Goal: Book appointment/travel/reservation

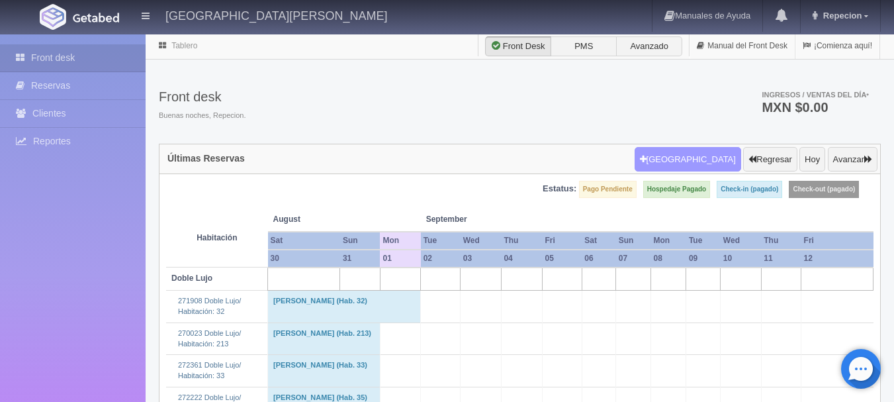
click at [708, 164] on button "[GEOGRAPHIC_DATA]" at bounding box center [688, 159] width 107 height 25
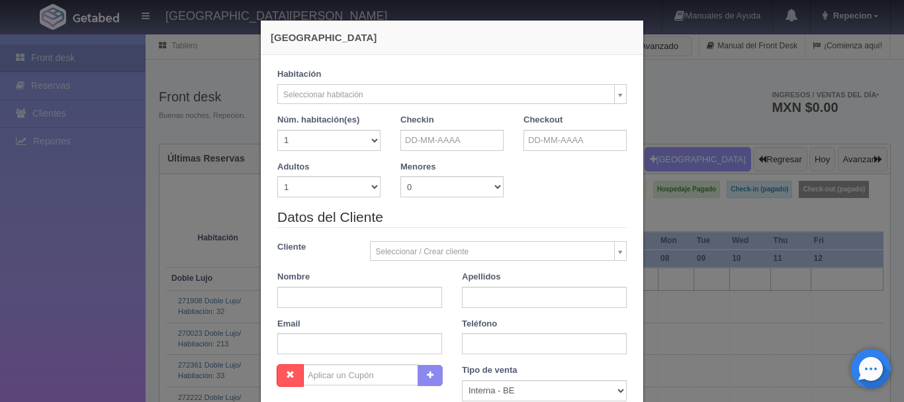
checkbox input "false"
click at [415, 138] on input "text" at bounding box center [451, 140] width 103 height 21
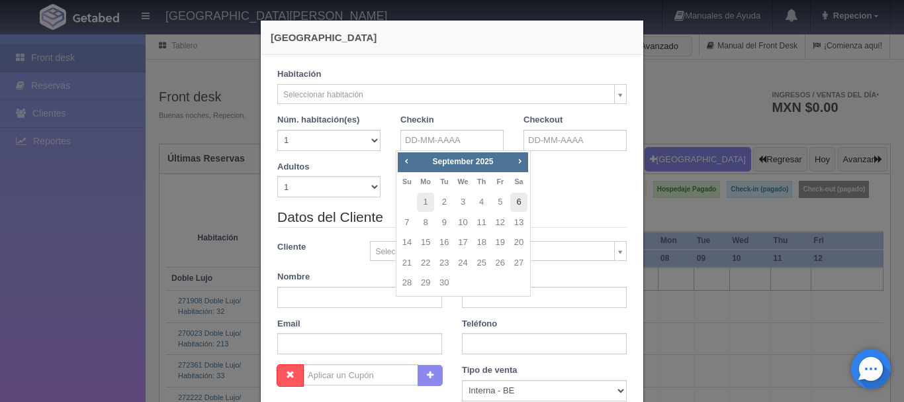
click at [513, 204] on link "6" at bounding box center [518, 202] width 17 height 19
type input "06-09-2025"
checkbox input "false"
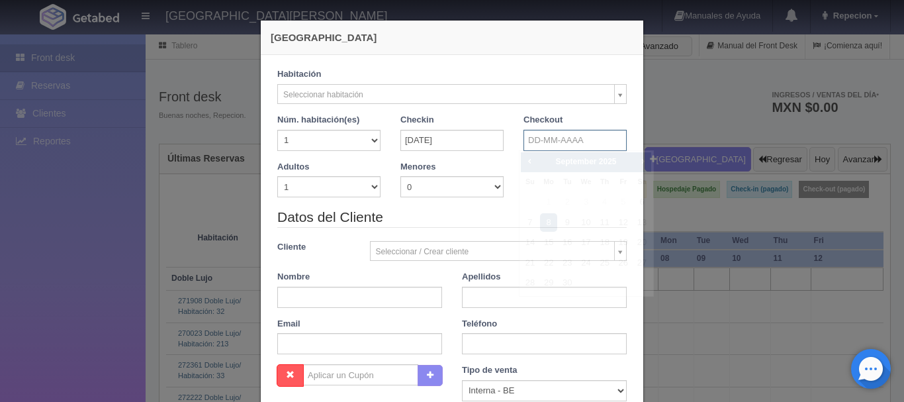
click at [559, 144] on input "text" at bounding box center [575, 140] width 103 height 21
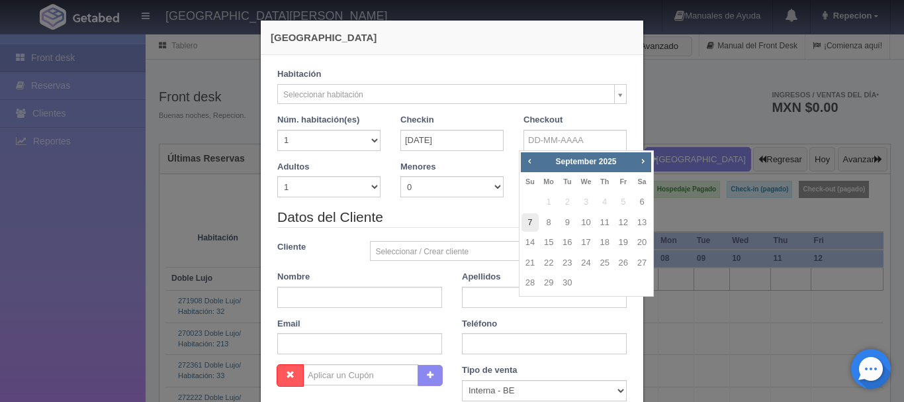
click at [524, 222] on link "7" at bounding box center [530, 222] width 17 height 19
type input "07-09-2025"
checkbox input "false"
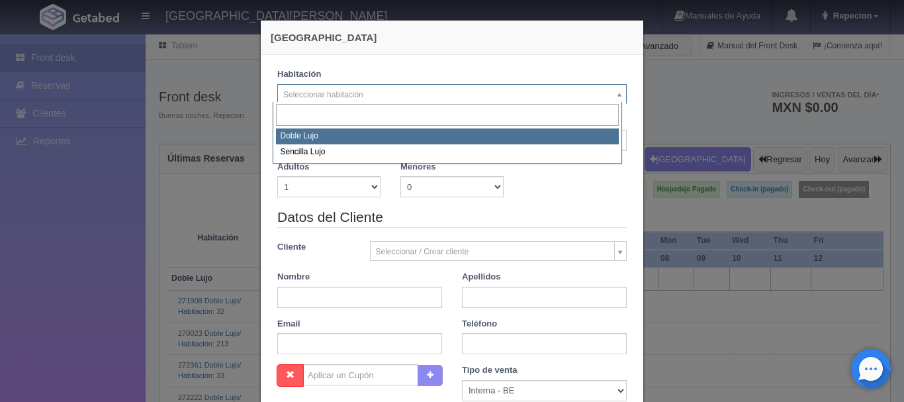
click at [514, 136] on div "Checkout 07-09-2025" at bounding box center [575, 137] width 123 height 47
select select "577"
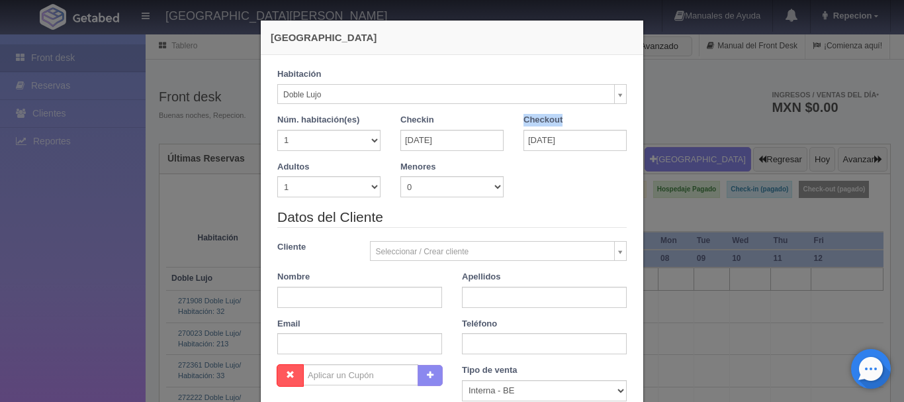
checkbox input "false"
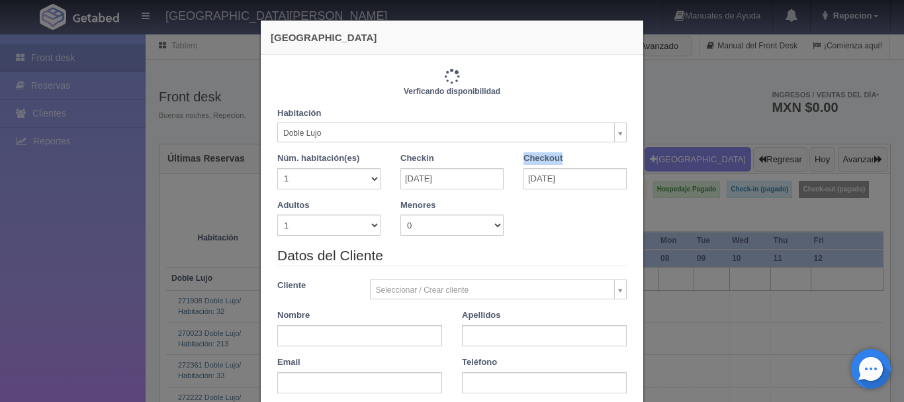
type input "1220.00"
checkbox input "false"
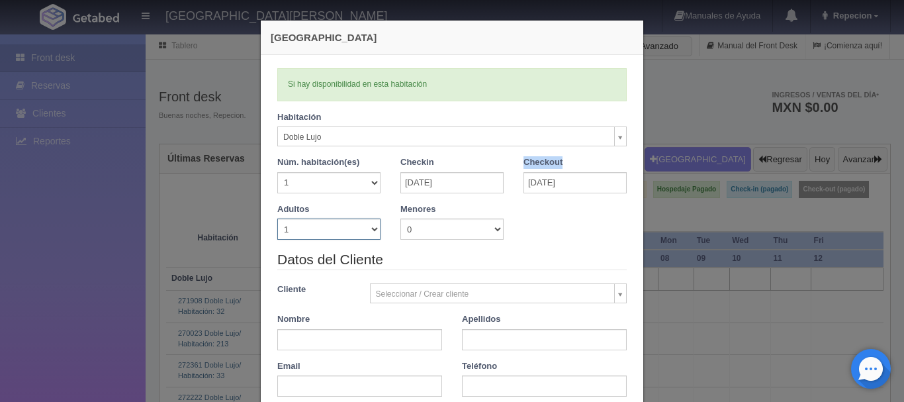
click at [360, 238] on select "1 2 3 4 5 6 7 8 9 10" at bounding box center [328, 228] width 103 height 21
select select "3"
click at [277, 218] on select "1 2 3 4 5 6 7 8 9 10" at bounding box center [328, 228] width 103 height 21
checkbox input "false"
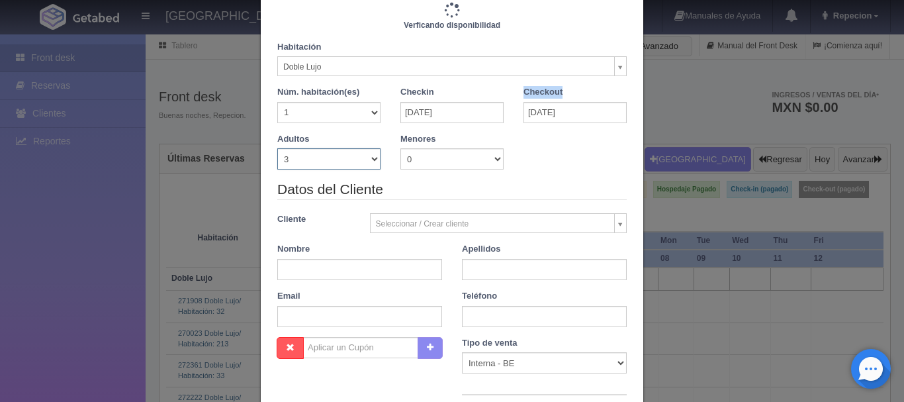
type input "1380.00"
checkbox input "false"
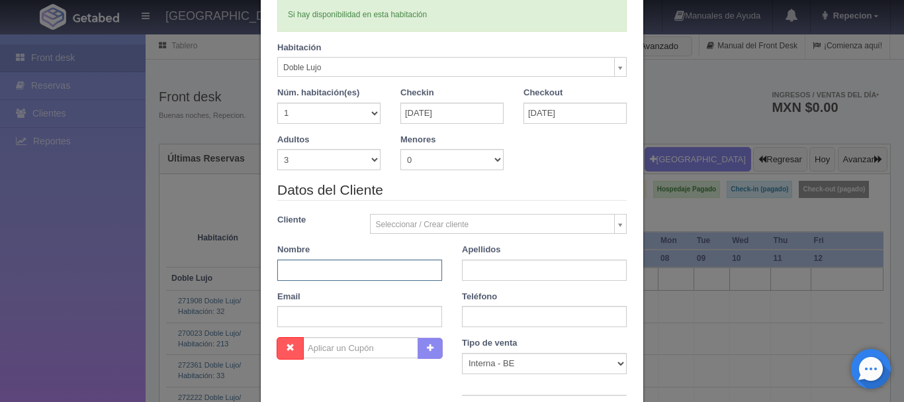
click at [282, 267] on input "text" at bounding box center [359, 269] width 165 height 21
type input "FRANKY"
click at [547, 273] on input "text" at bounding box center [544, 269] width 165 height 21
type input "PERALTA"
click at [464, 316] on input "text" at bounding box center [544, 316] width 165 height 21
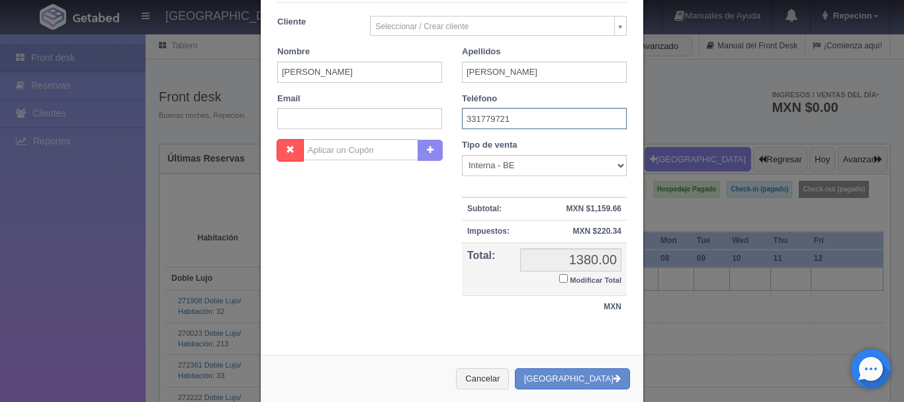
scroll to position [268, 0]
type input "331779721"
click at [561, 279] on input "Modificar Total" at bounding box center [563, 277] width 9 height 9
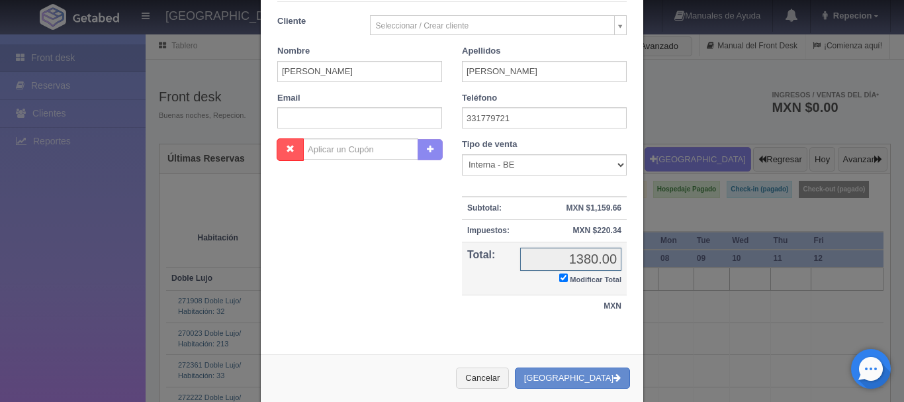
checkbox input "true"
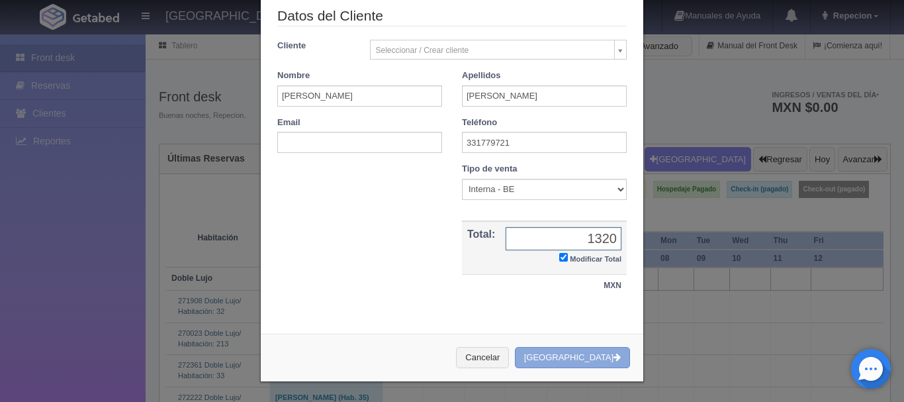
type input "1320"
click at [606, 357] on button "[GEOGRAPHIC_DATA]" at bounding box center [572, 358] width 115 height 22
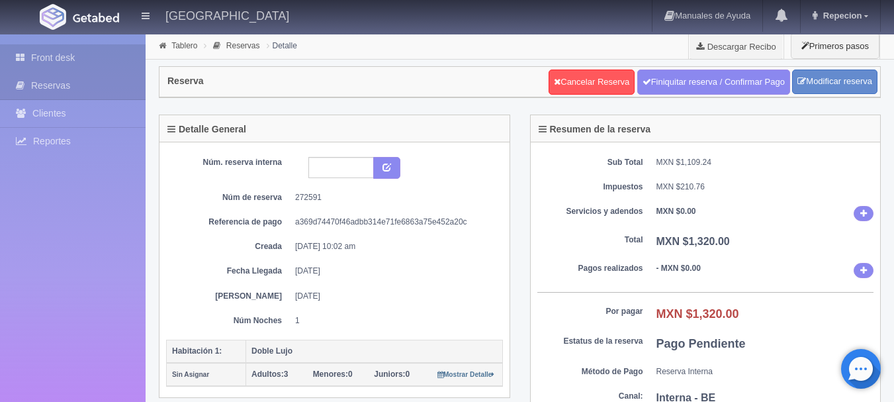
click at [85, 62] on link "Front desk" at bounding box center [73, 57] width 146 height 27
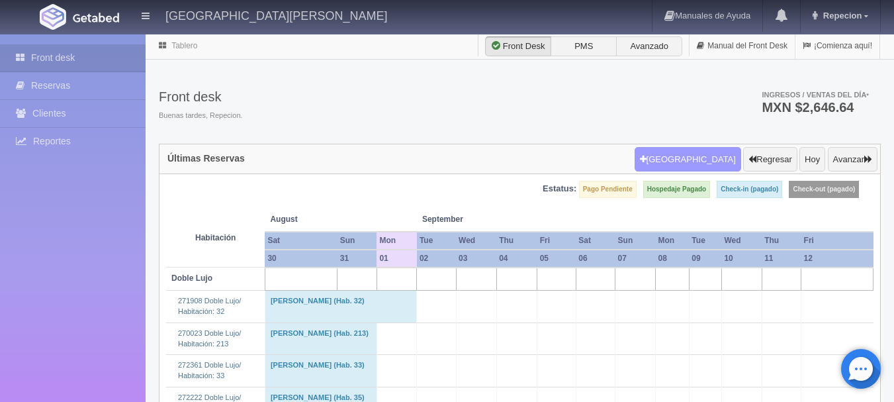
click at [704, 158] on button "[GEOGRAPHIC_DATA]" at bounding box center [688, 159] width 107 height 25
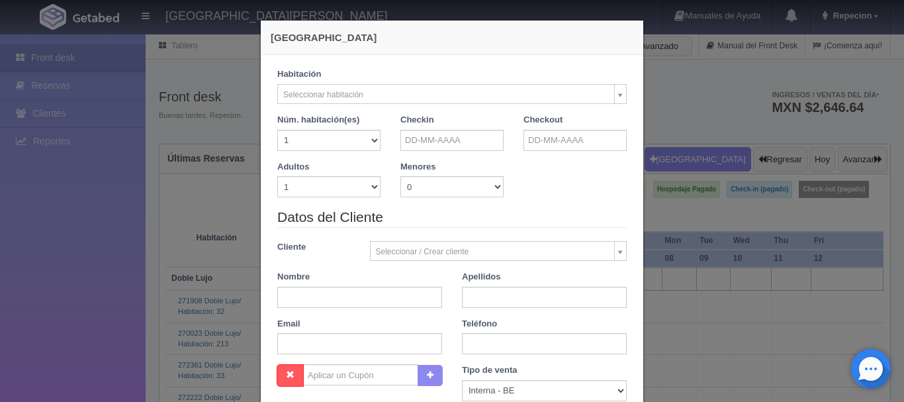
checkbox input "false"
click at [437, 137] on input "text" at bounding box center [451, 140] width 103 height 21
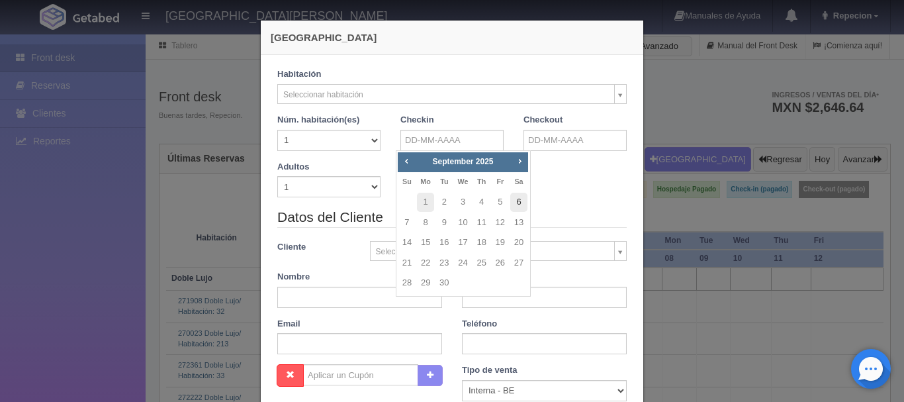
click at [518, 203] on link "6" at bounding box center [518, 202] width 17 height 19
type input "06-09-2025"
checkbox input "false"
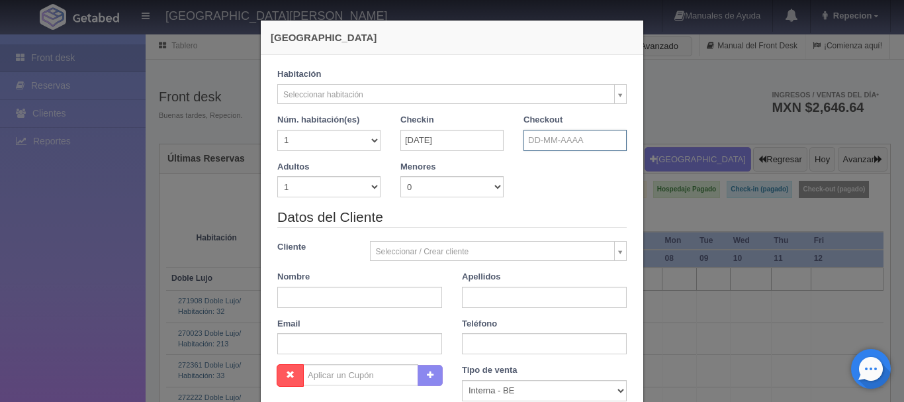
click at [545, 139] on input "text" at bounding box center [575, 140] width 103 height 21
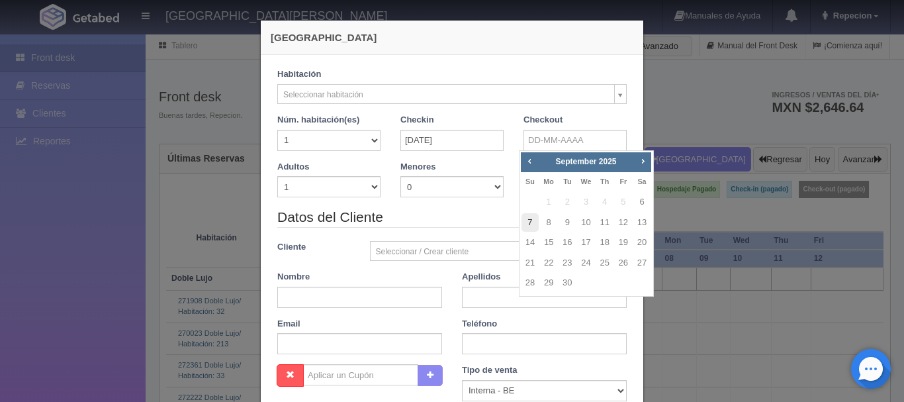
click at [527, 226] on link "7" at bounding box center [530, 222] width 17 height 19
type input "07-09-2025"
checkbox input "false"
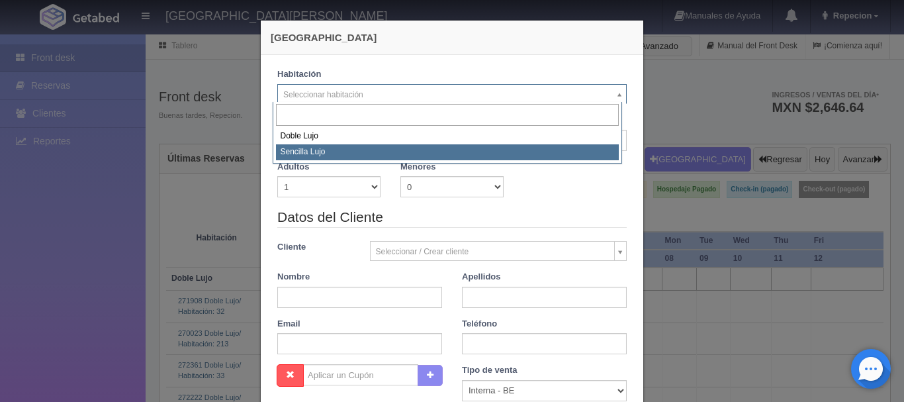
drag, startPoint x: 444, startPoint y: 155, endPoint x: 436, endPoint y: 156, distance: 8.6
select select "576"
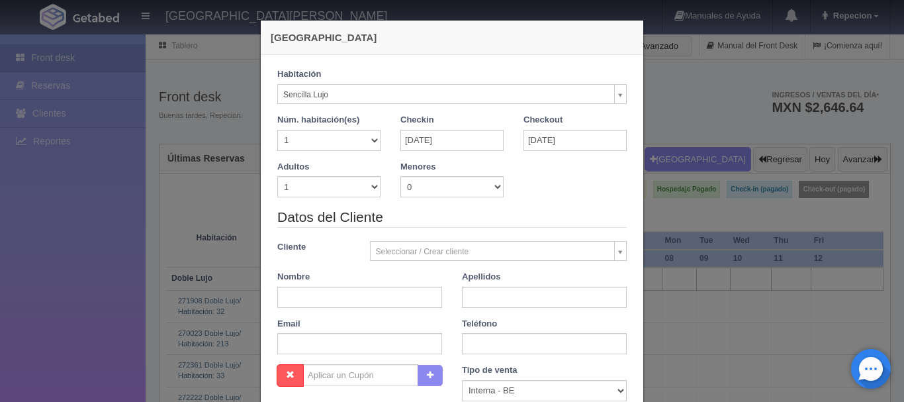
checkbox input "false"
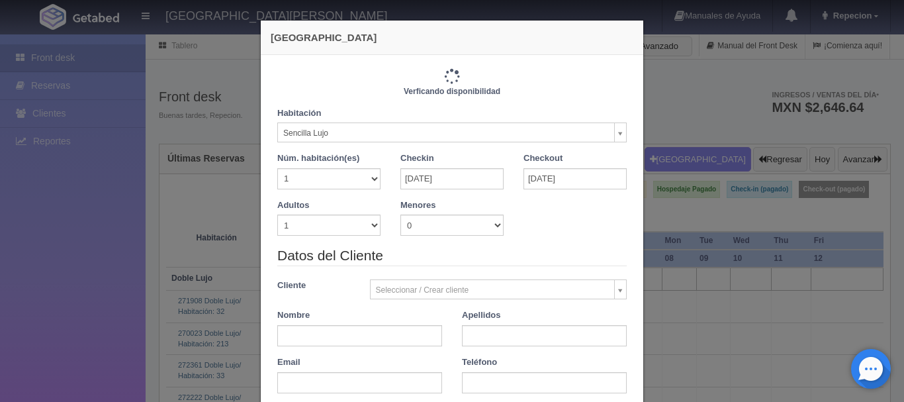
type input "1150.00"
checkbox input "false"
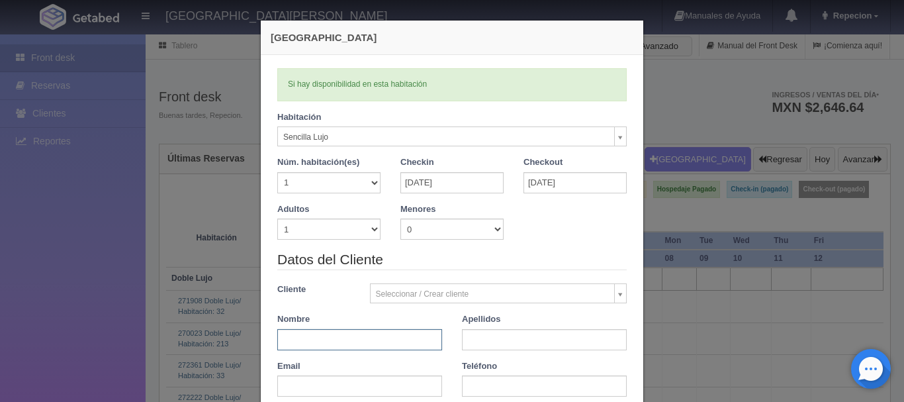
click at [298, 337] on input "text" at bounding box center [359, 339] width 165 height 21
type input "ERICK"
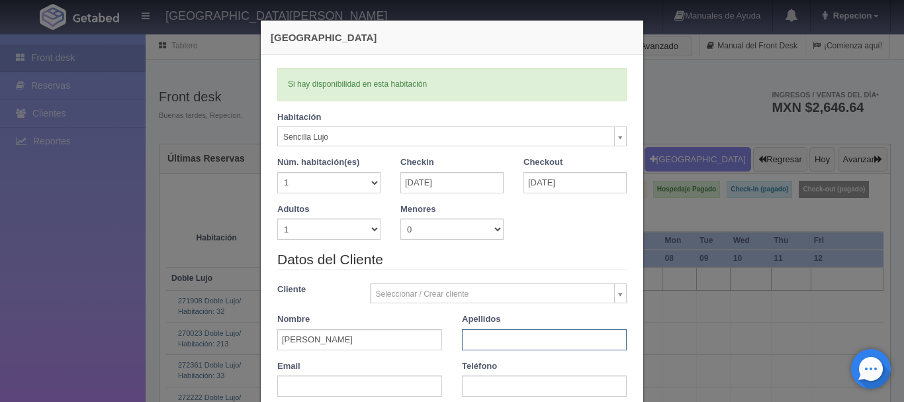
click at [485, 338] on input "text" at bounding box center [544, 339] width 165 height 21
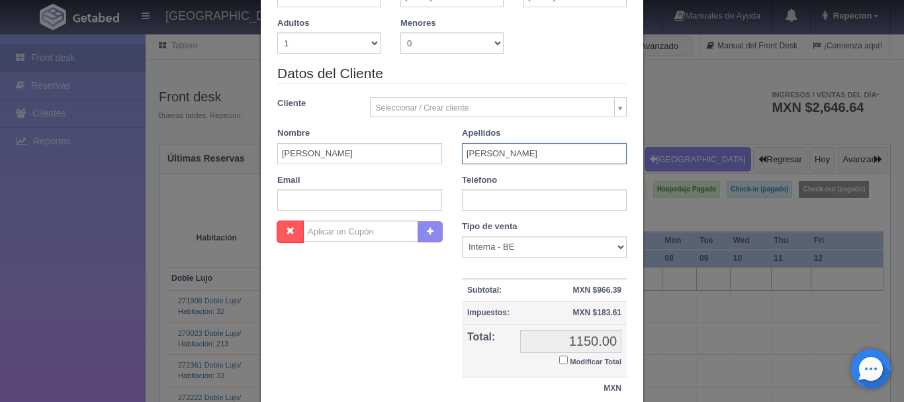
scroll to position [199, 0]
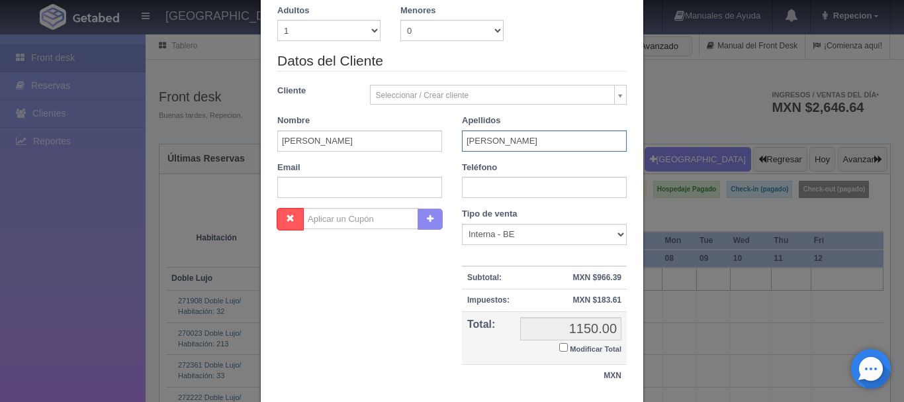
type input "REYES"
click at [473, 183] on input "text" at bounding box center [544, 187] width 165 height 21
type input "3317189905"
click at [563, 349] on label "Modificar Total" at bounding box center [590, 347] width 62 height 15
click at [563, 349] on input "Modificar Total" at bounding box center [563, 347] width 9 height 9
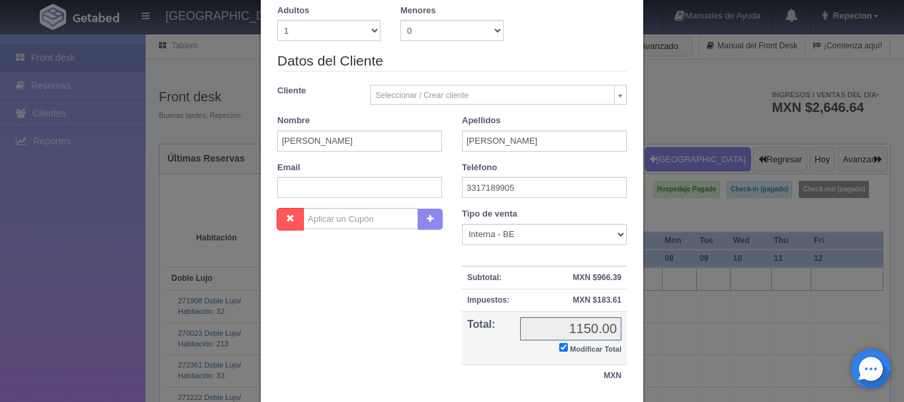
checkbox input "true"
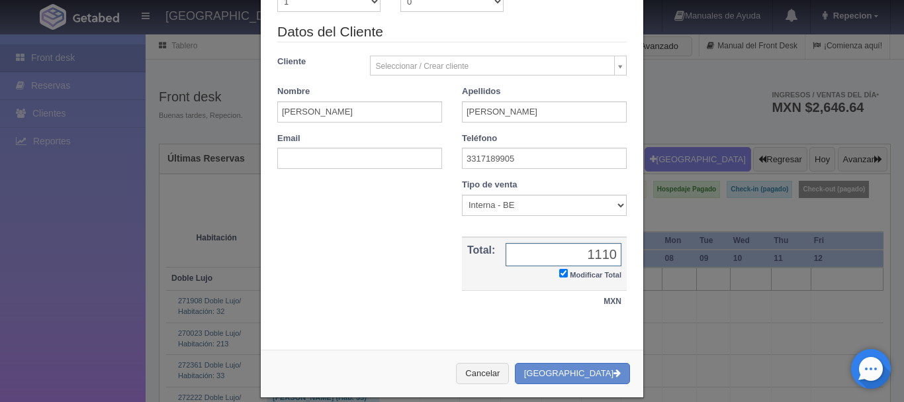
scroll to position [244, 0]
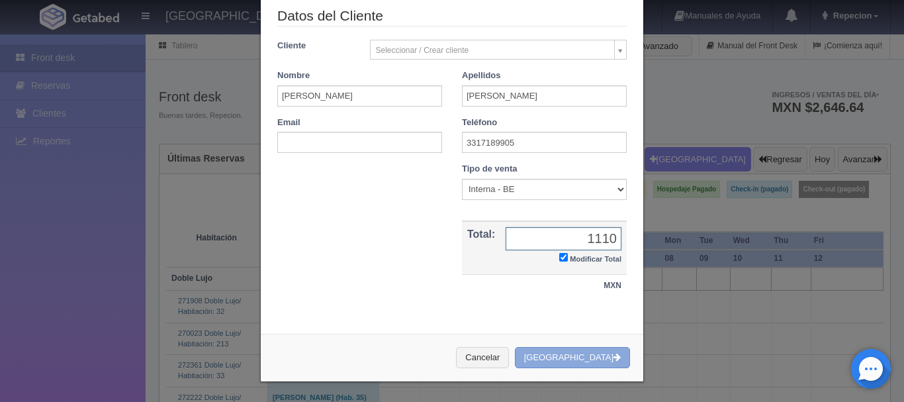
type input "1110"
click at [582, 351] on button "[GEOGRAPHIC_DATA]" at bounding box center [572, 358] width 115 height 22
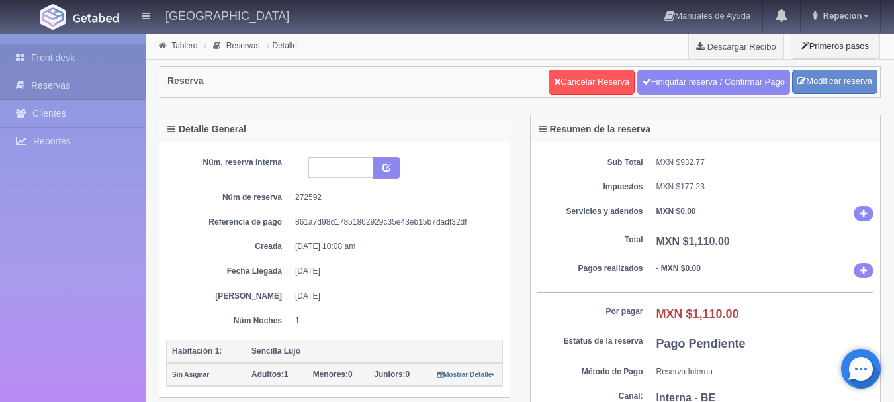
click at [79, 54] on link "Front desk" at bounding box center [73, 57] width 146 height 27
